Goal: Task Accomplishment & Management: Manage account settings

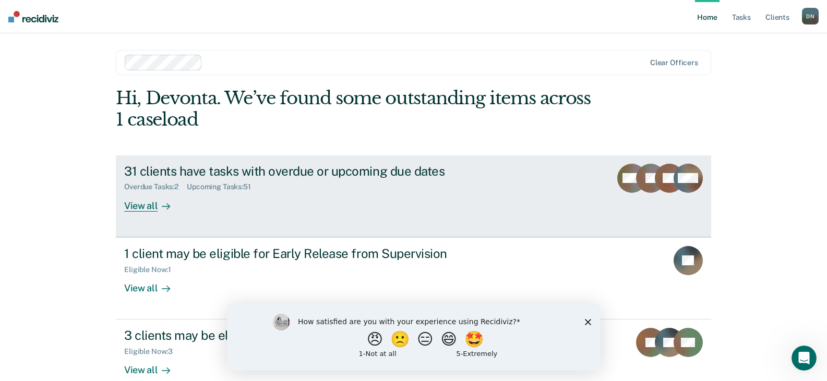
click at [165, 218] on link "31 clients have tasks with overdue or upcoming due dates Overdue Tasks : 2 Upco…" at bounding box center [413, 196] width 595 height 82
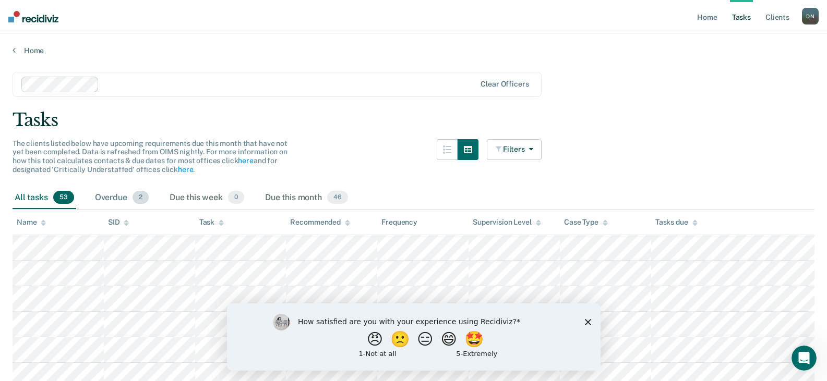
click at [107, 196] on div "Overdue 2" at bounding box center [122, 198] width 58 height 23
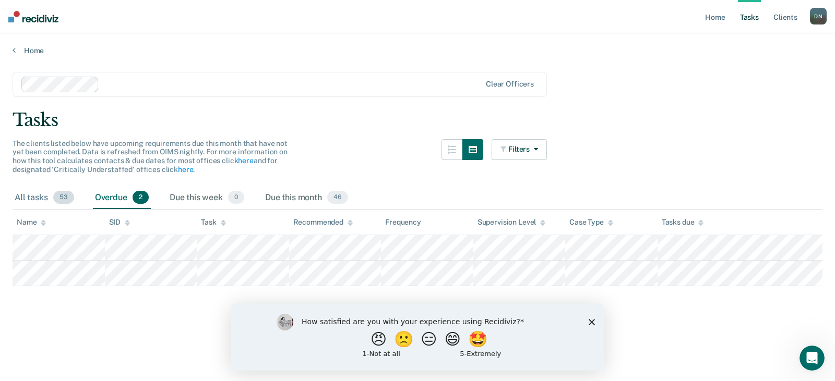
click at [40, 196] on div "All tasks 53" at bounding box center [45, 198] width 64 height 23
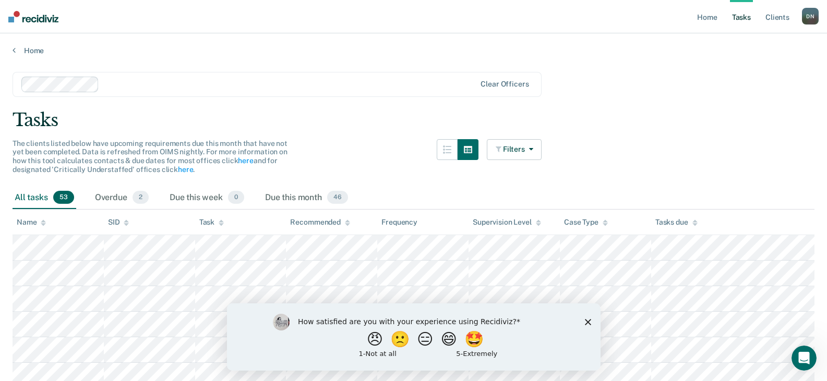
click at [212, 220] on div "Task" at bounding box center [211, 222] width 25 height 9
click at [698, 18] on link "Home" at bounding box center [707, 16] width 24 height 33
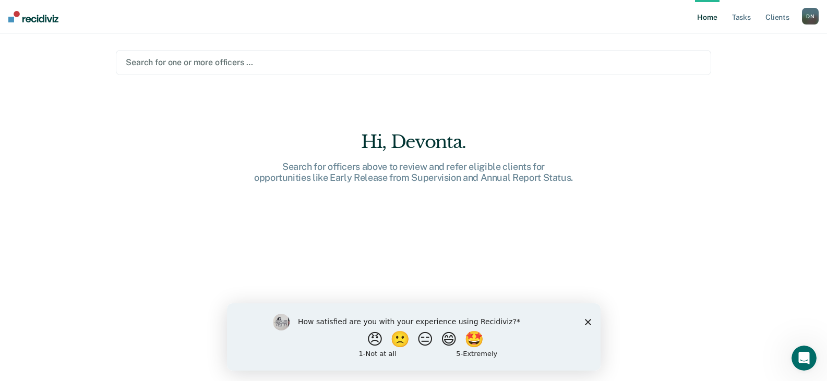
click at [202, 60] on div at bounding box center [413, 62] width 575 height 12
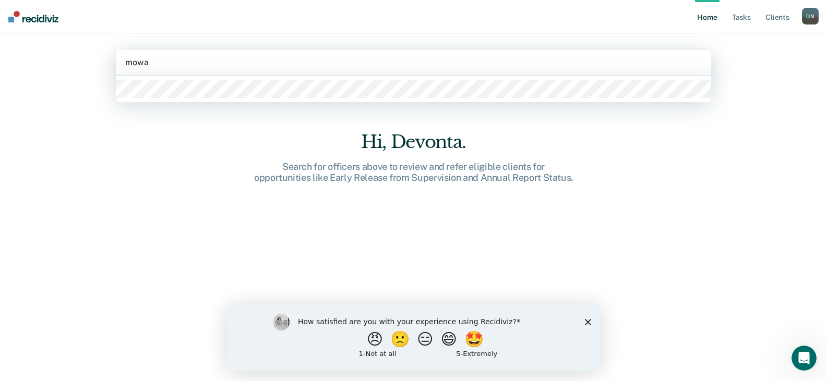
type input "[PERSON_NAME]"
click at [173, 79] on div at bounding box center [413, 89] width 595 height 27
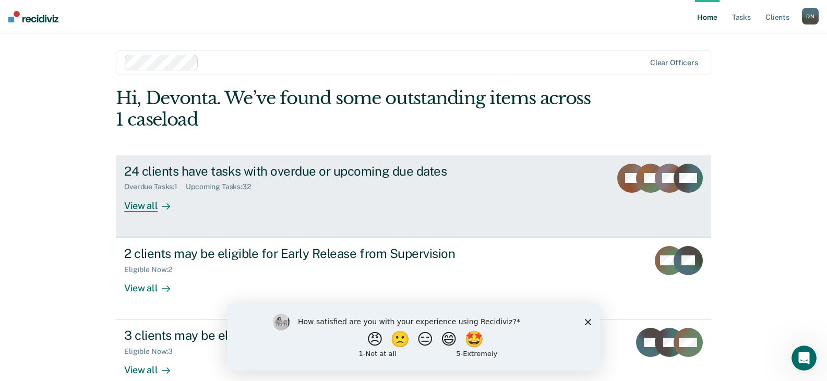
click at [166, 195] on div "View all" at bounding box center [153, 201] width 58 height 20
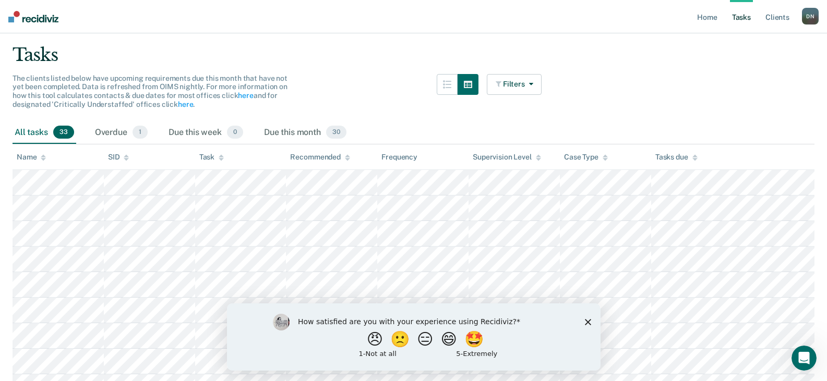
scroll to position [61, 0]
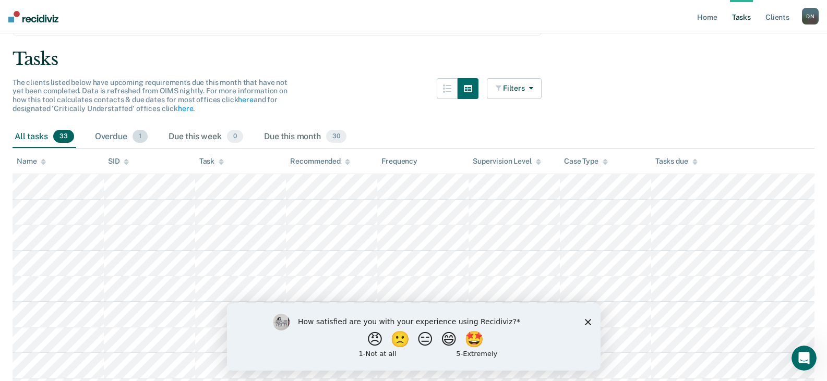
click at [131, 144] on div "Overdue 1" at bounding box center [121, 137] width 57 height 23
